Goal: Transaction & Acquisition: Purchase product/service

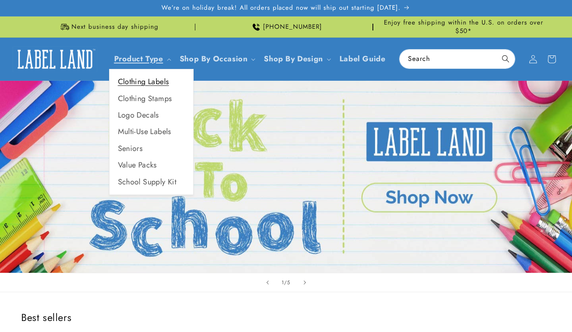
click at [146, 79] on link "Clothing Labels" at bounding box center [151, 82] width 84 height 16
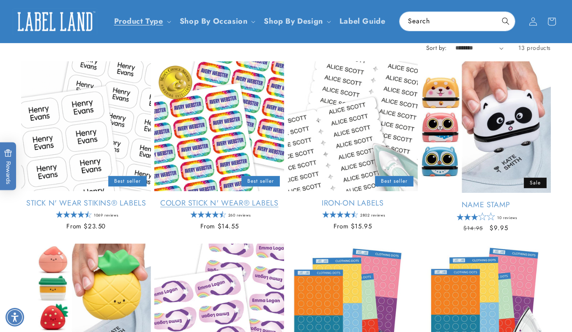
scroll to position [1, 0]
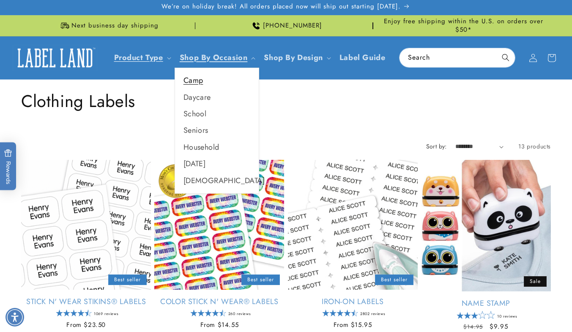
click at [191, 78] on link "Camp" at bounding box center [217, 80] width 84 height 16
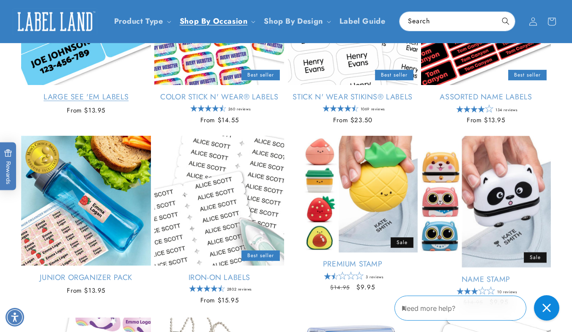
scroll to position [346, 0]
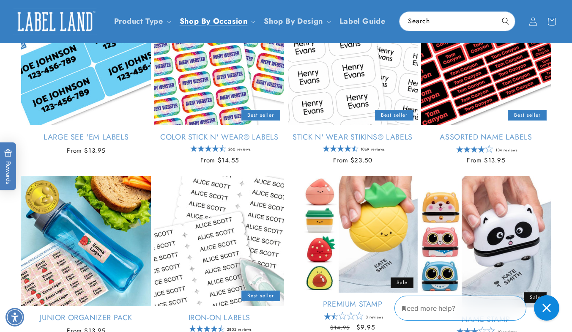
click at [330, 132] on link "Stick N' Wear Stikins® Labels" at bounding box center [353, 137] width 130 height 10
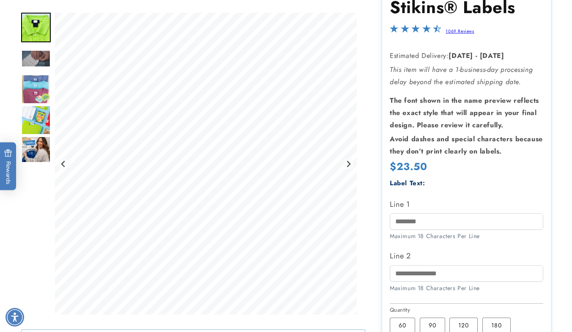
scroll to position [128, 0]
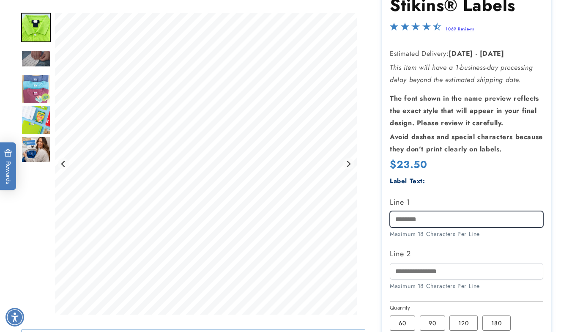
click at [458, 214] on input "Line 1" at bounding box center [467, 219] width 154 height 16
type input "*********"
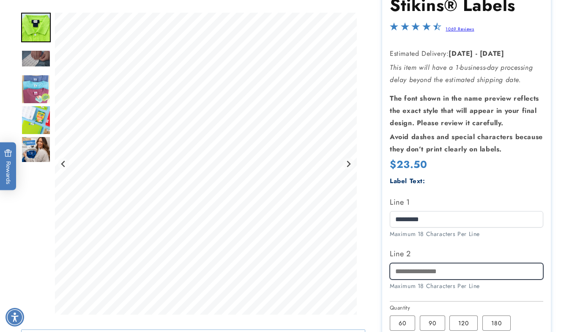
click at [430, 267] on input "Line 2" at bounding box center [467, 271] width 154 height 16
type input "**********"
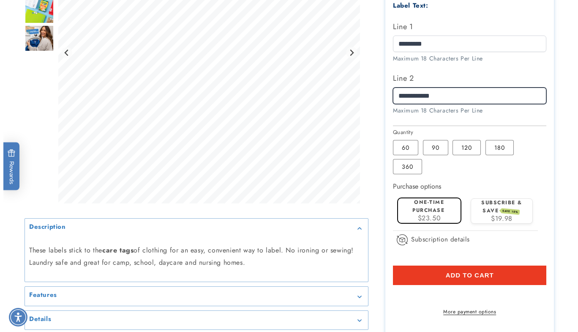
scroll to position [303, 0]
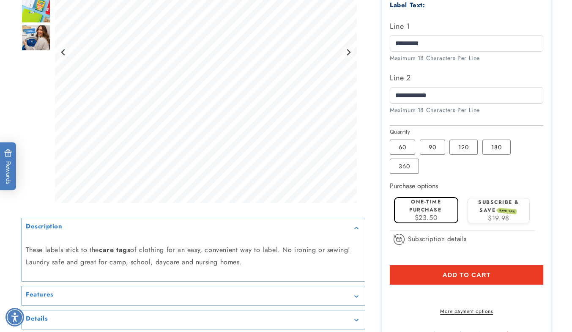
click at [482, 265] on button "Add to cart" at bounding box center [467, 274] width 154 height 19
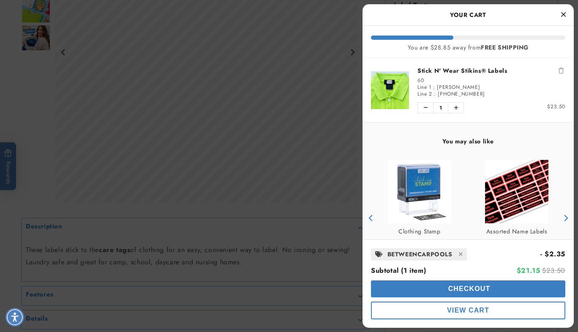
click at [485, 286] on span "Checkout" at bounding box center [468, 288] width 44 height 7
click at [561, 15] on icon "Close Cart" at bounding box center [563, 15] width 5 height 8
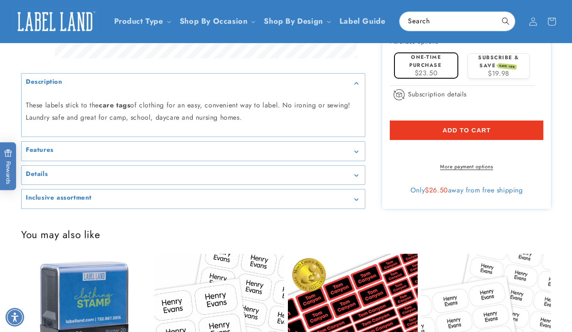
scroll to position [418, 0]
